Goal: Browse casually

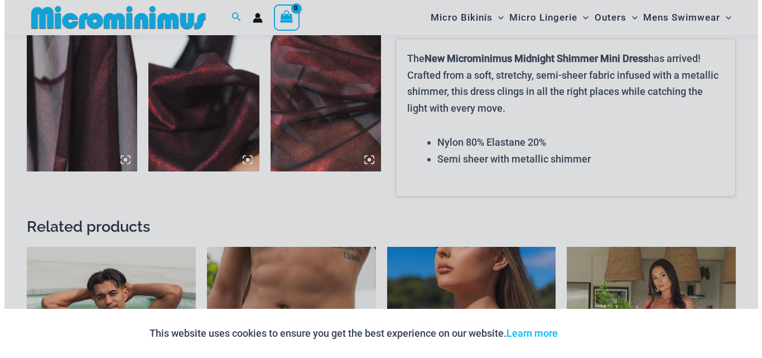
scroll to position [1005, 0]
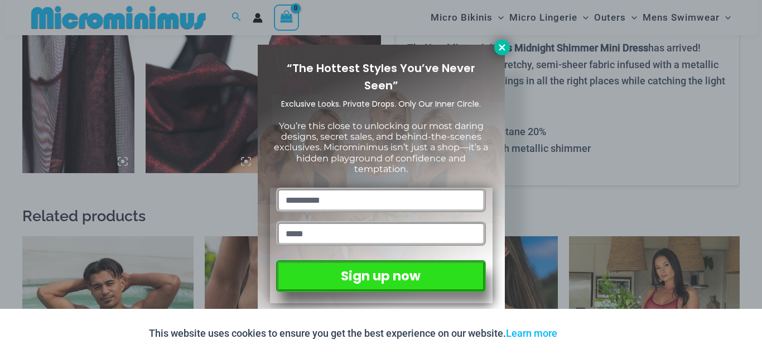
click at [502, 47] on icon at bounding box center [502, 47] width 6 height 6
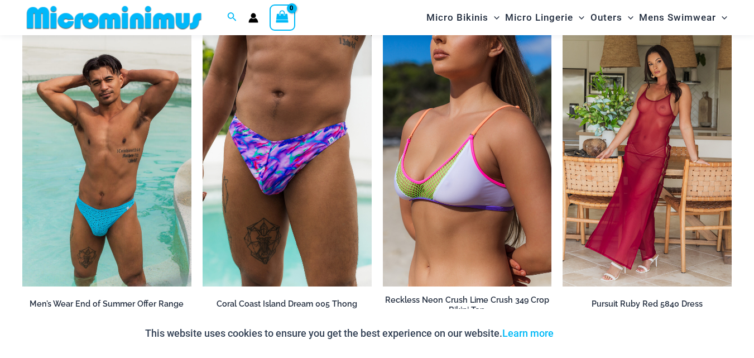
scroll to position [1218, 0]
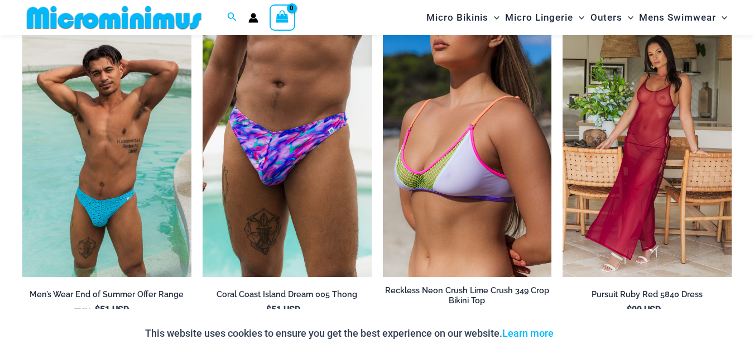
click at [642, 336] on div "This website uses cookies to ensure you get the best experience on our website.…" at bounding box center [377, 333] width 754 height 49
click at [540, 337] on link "Learn more" at bounding box center [527, 333] width 51 height 12
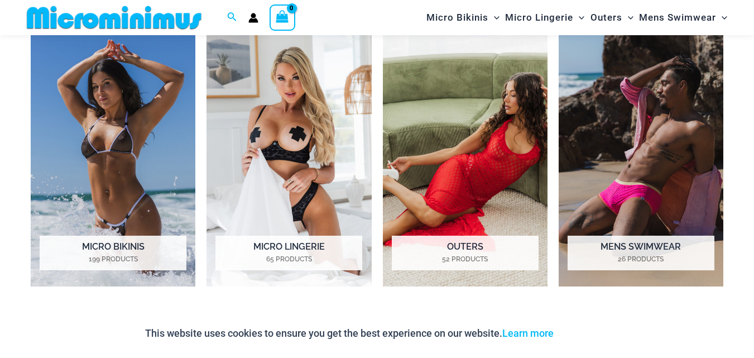
scroll to position [829, 0]
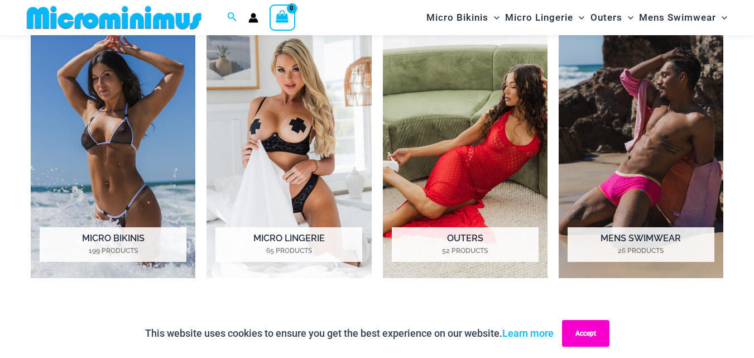
click at [596, 338] on button "Accept" at bounding box center [585, 333] width 47 height 27
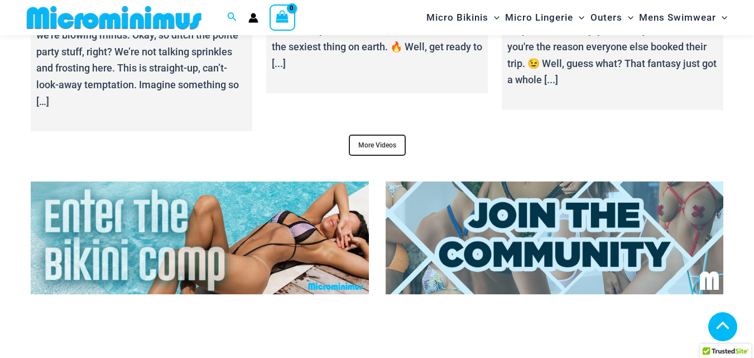
scroll to position [4170, 0]
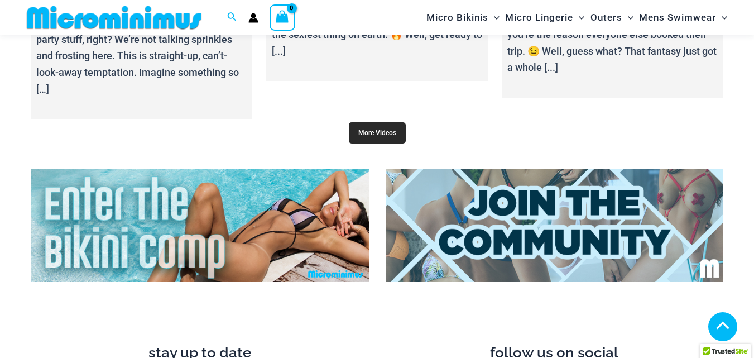
click at [381, 122] on link "More Videos" at bounding box center [377, 132] width 57 height 21
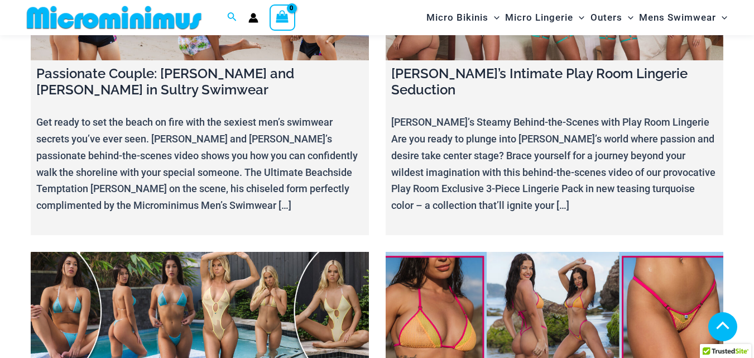
scroll to position [7078, 0]
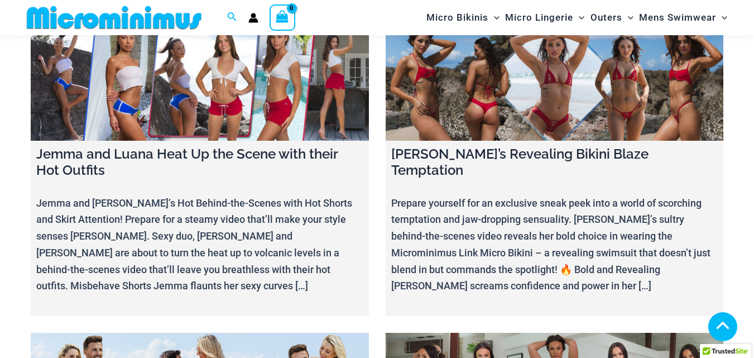
click at [135, 20] on img at bounding box center [114, 17] width 184 height 25
